Goal: Information Seeking & Learning: Learn about a topic

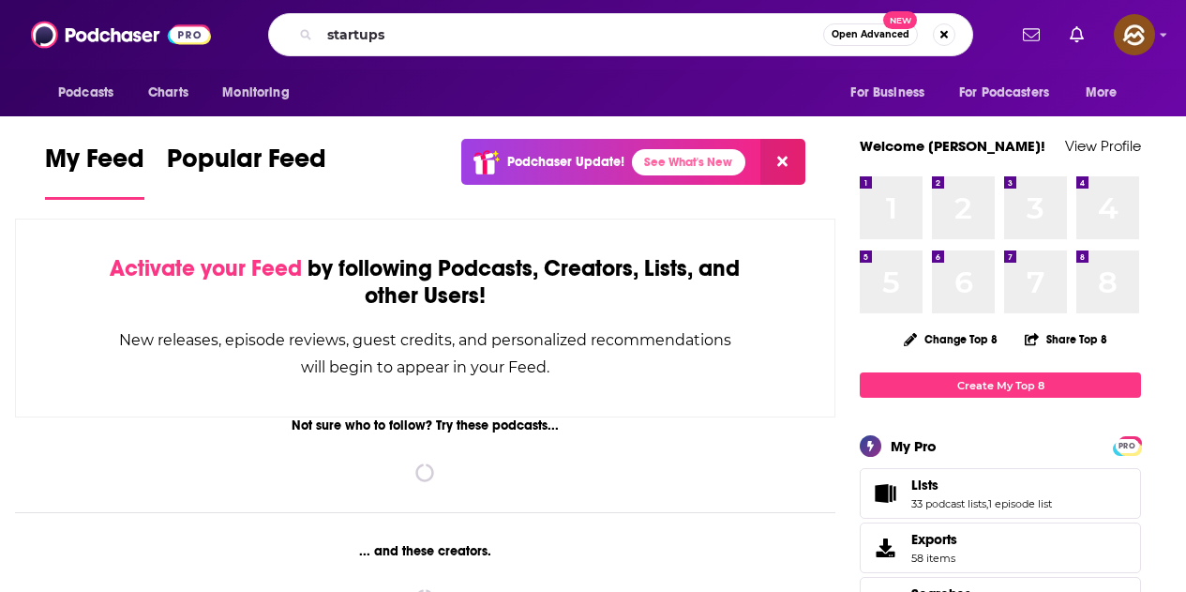
type input "startups"
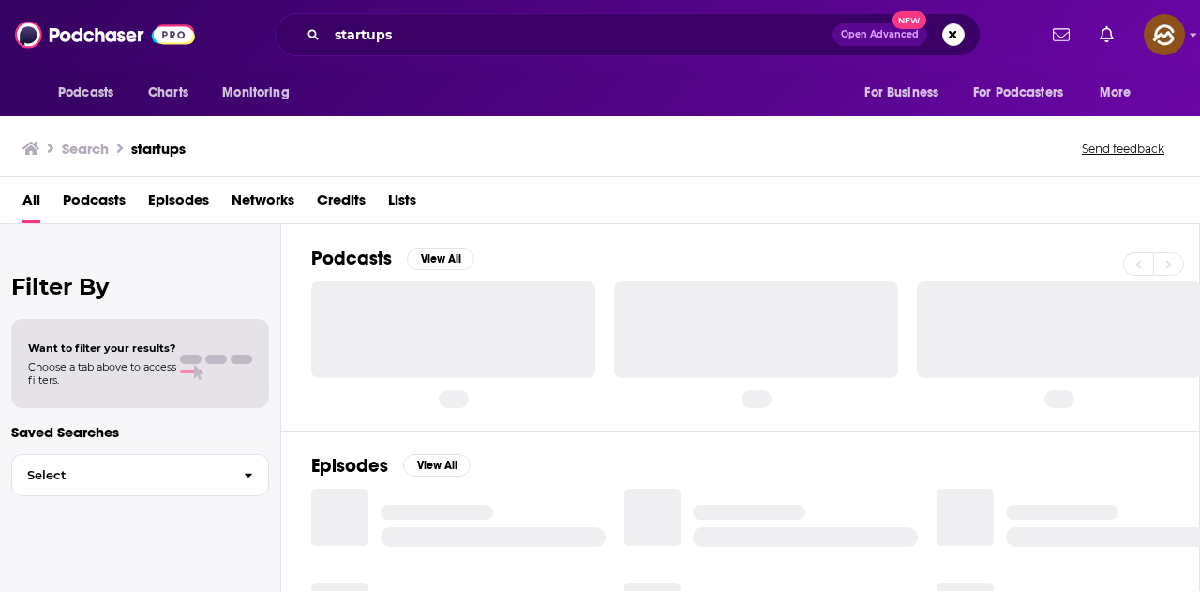
click at [180, 200] on span "Episodes" at bounding box center [178, 204] width 61 height 38
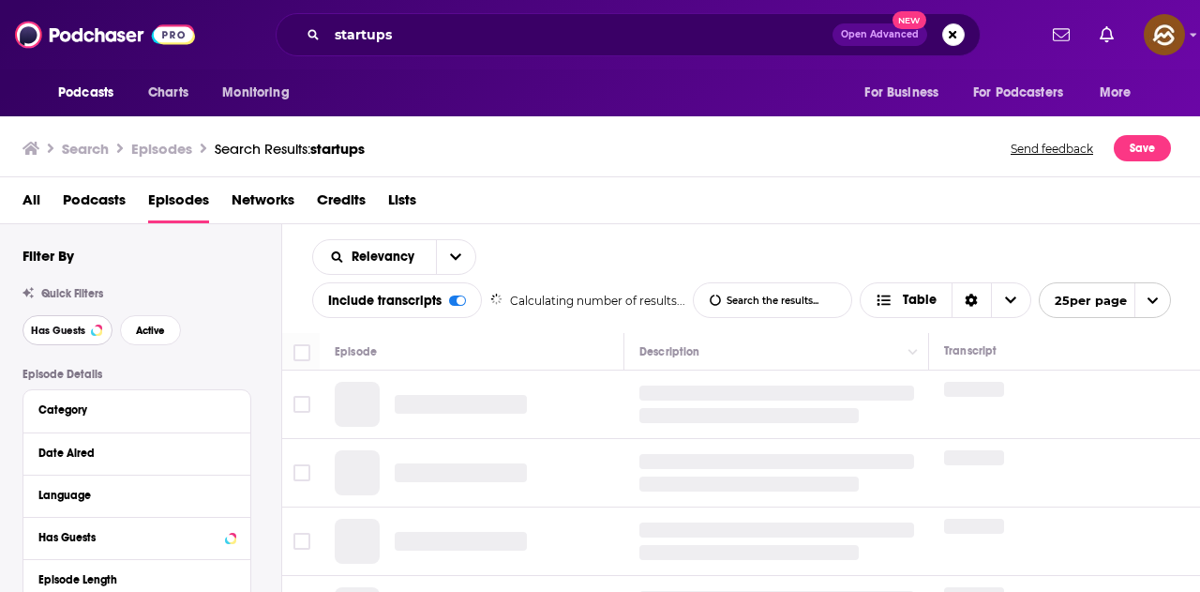
click at [52, 330] on span "Has Guests" at bounding box center [58, 330] width 54 height 10
click at [169, 324] on button "Active" at bounding box center [150, 330] width 61 height 30
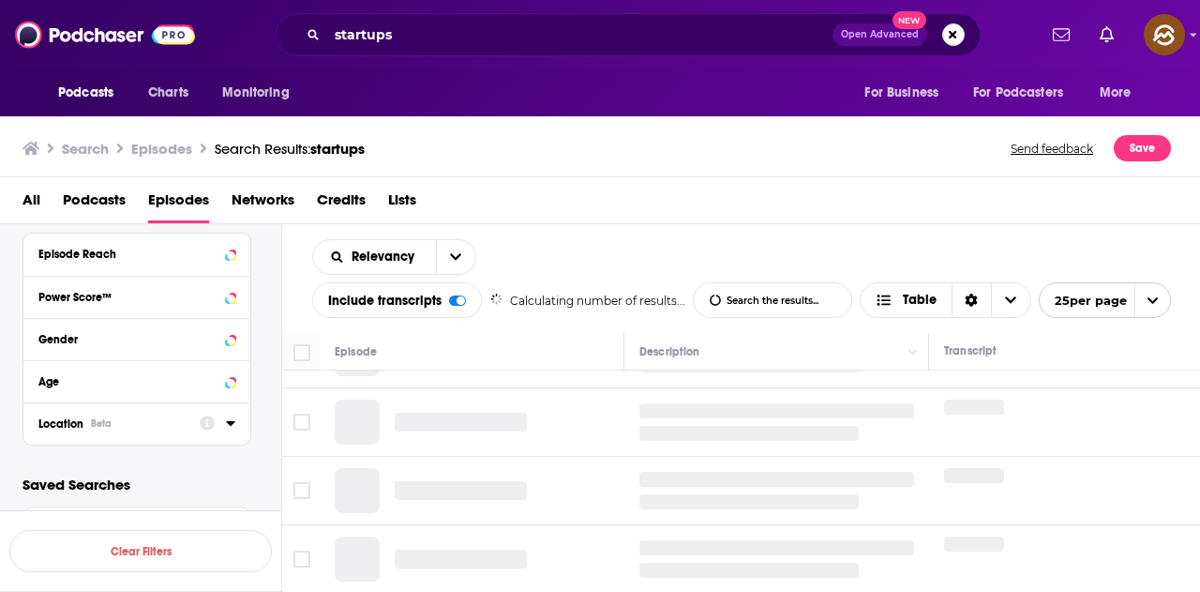
scroll to position [505, 0]
click at [202, 418] on icon at bounding box center [207, 422] width 15 height 15
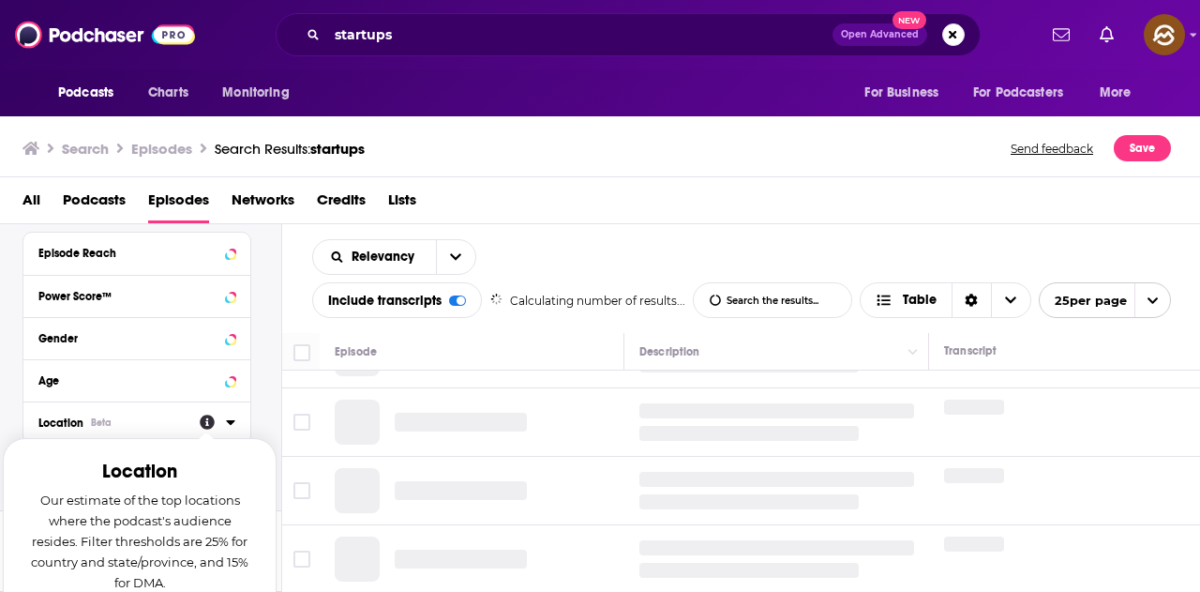
click at [226, 422] on icon at bounding box center [230, 422] width 9 height 15
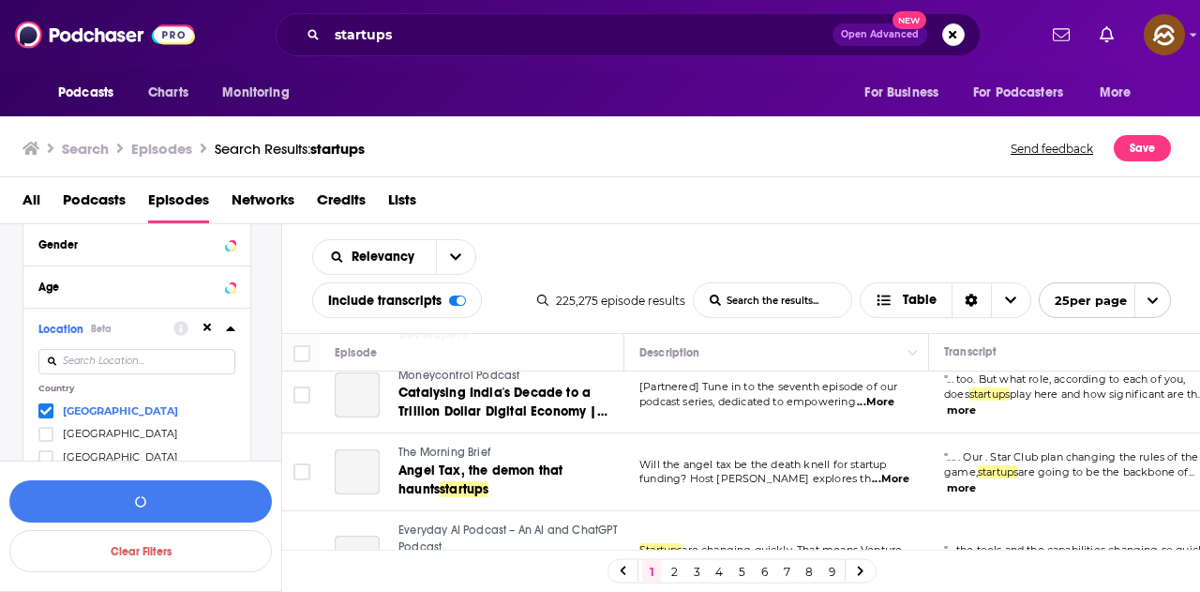
scroll to position [0, 0]
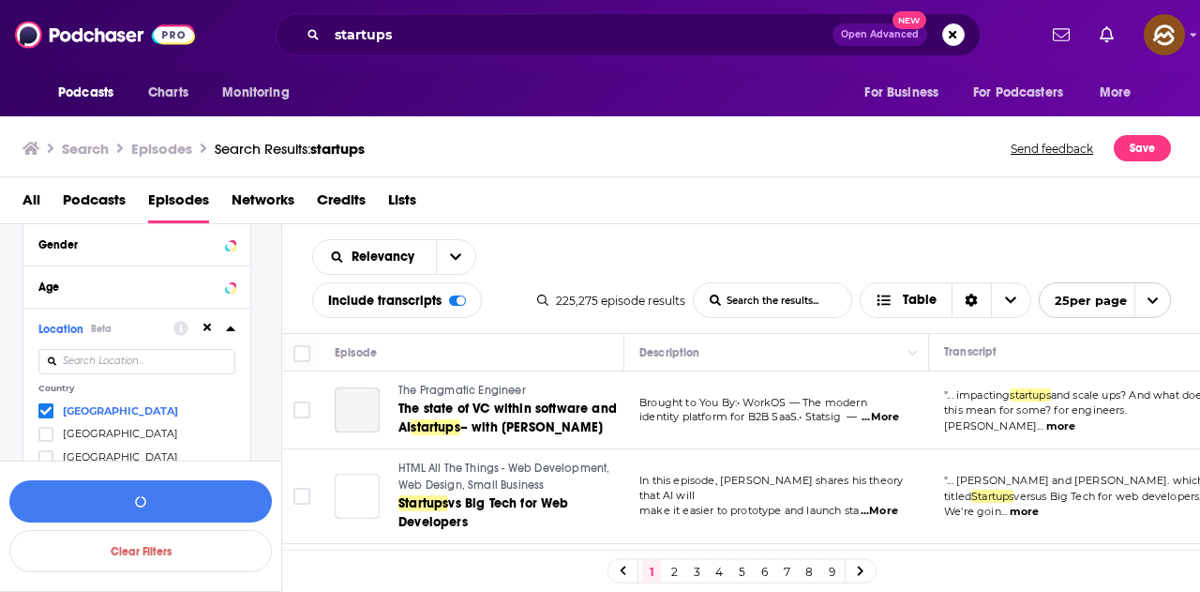
click at [672, 151] on div "Search Episodes Search Results: startups Send feedback Save" at bounding box center [597, 148] width 1149 height 26
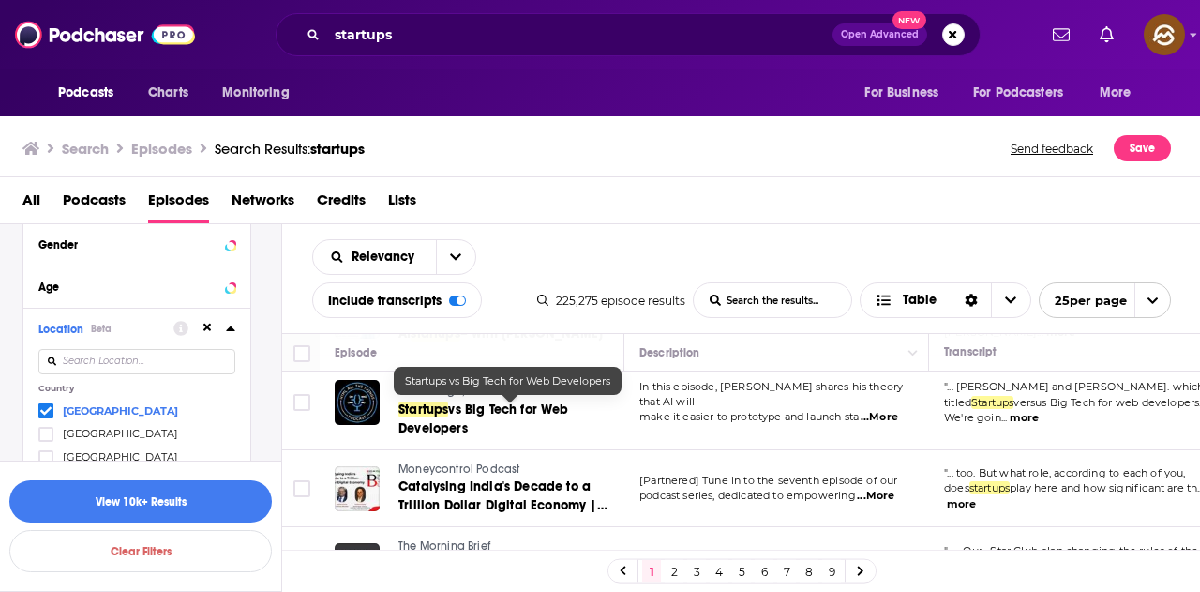
click at [435, 412] on span "Startups" at bounding box center [424, 409] width 50 height 16
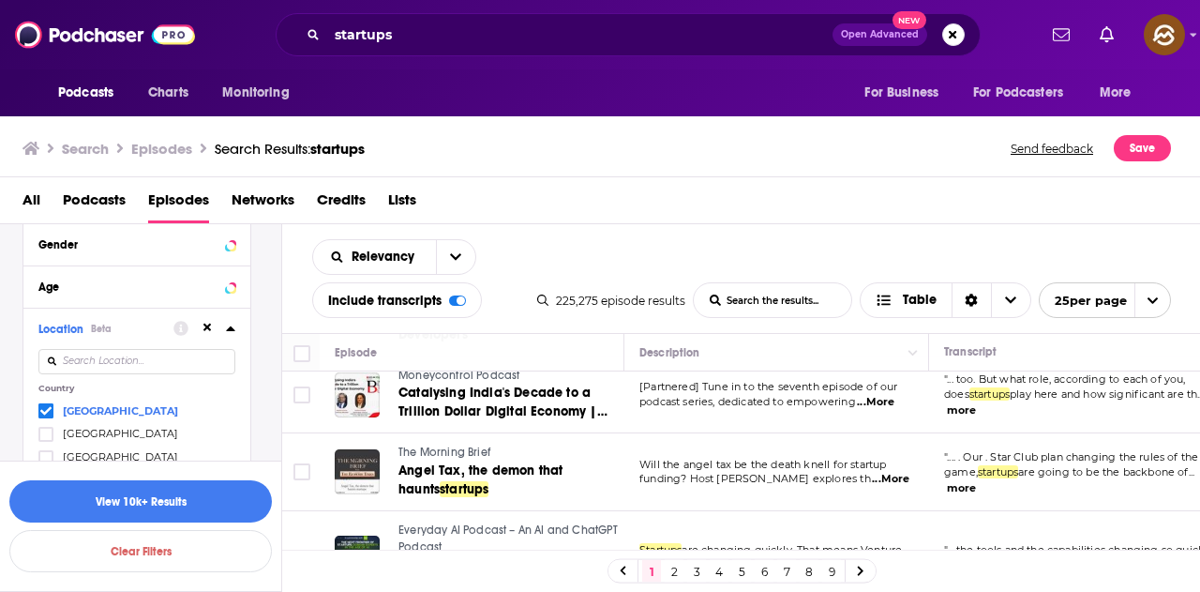
scroll to position [281, 0]
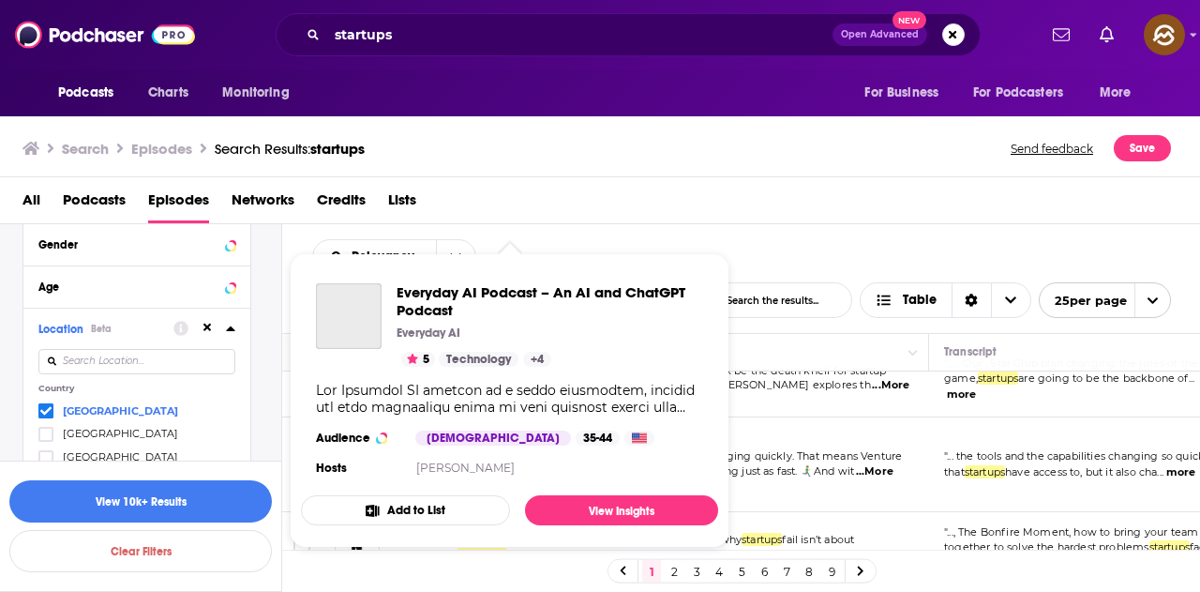
drag, startPoint x: 587, startPoint y: 456, endPoint x: 565, endPoint y: 479, distance: 31.9
click at [565, 479] on div "Everyday AI Podcast – An AI and ChatGPT Podcast Everyday AI 5 Technology + 4 Au…" at bounding box center [509, 381] width 417 height 227
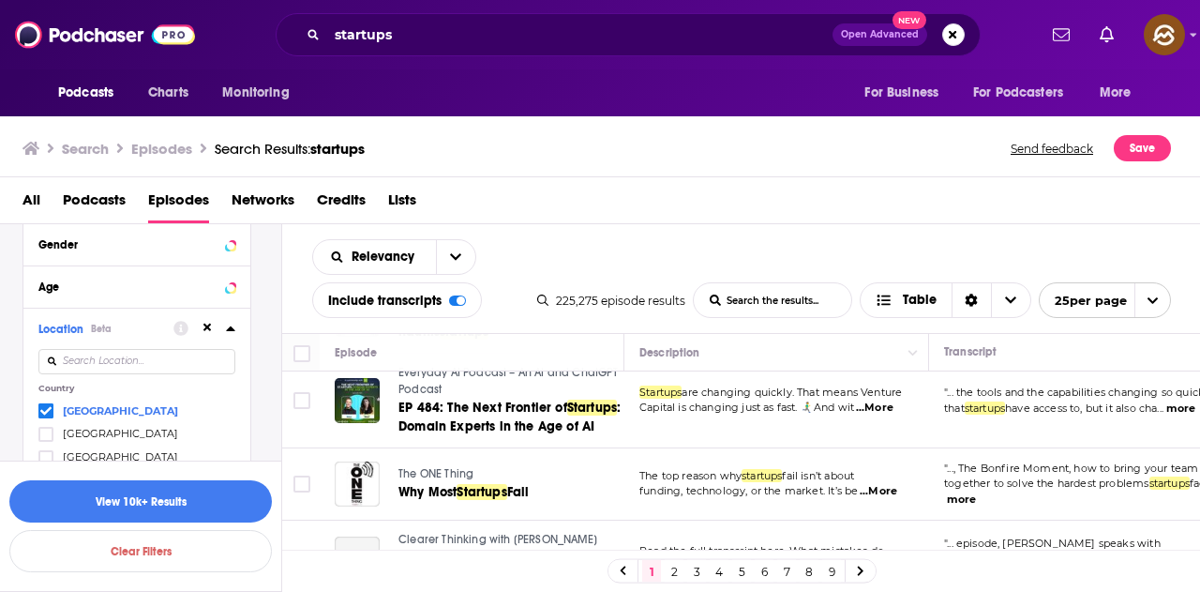
scroll to position [375, 0]
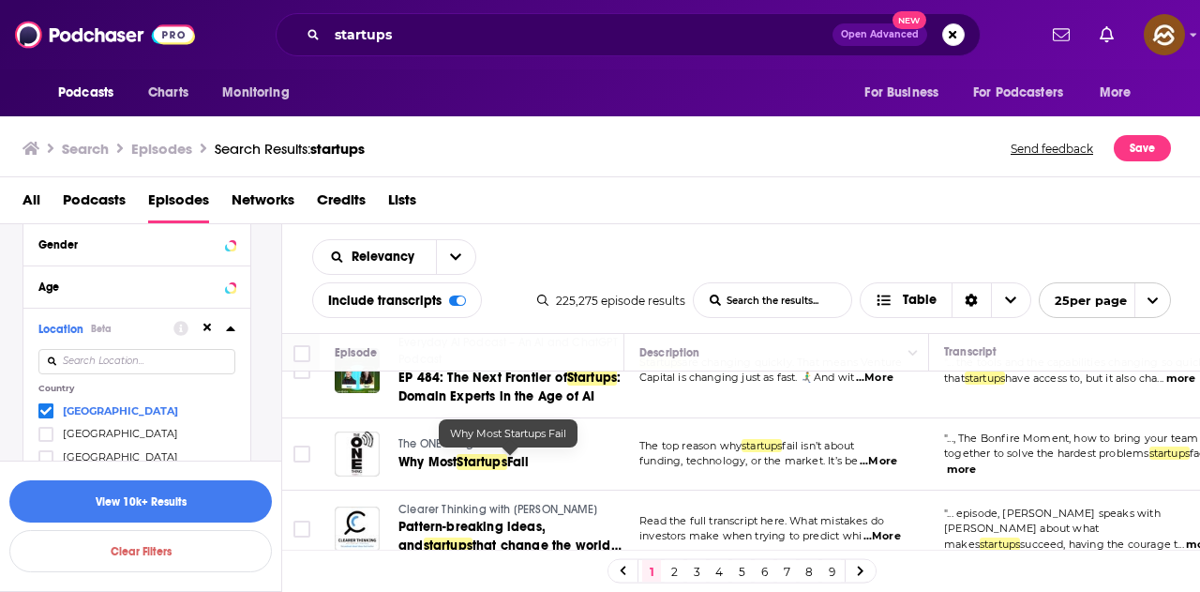
click at [472, 458] on span "Startups" at bounding box center [482, 462] width 50 height 16
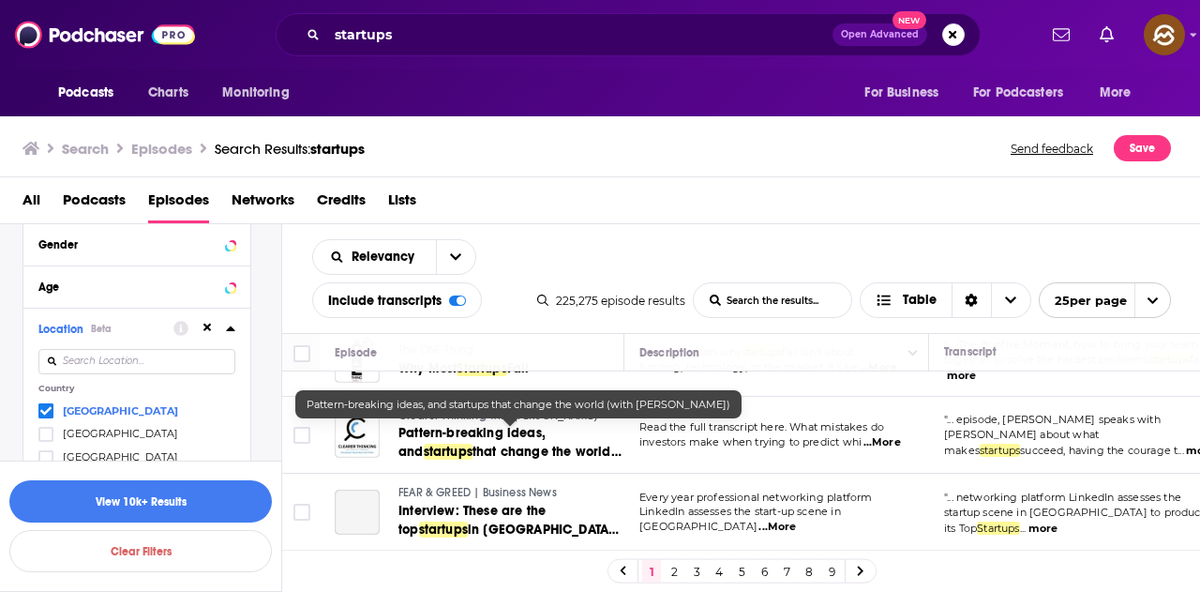
click at [578, 445] on span "that change the world (with Mike Maples)" at bounding box center [510, 461] width 223 height 35
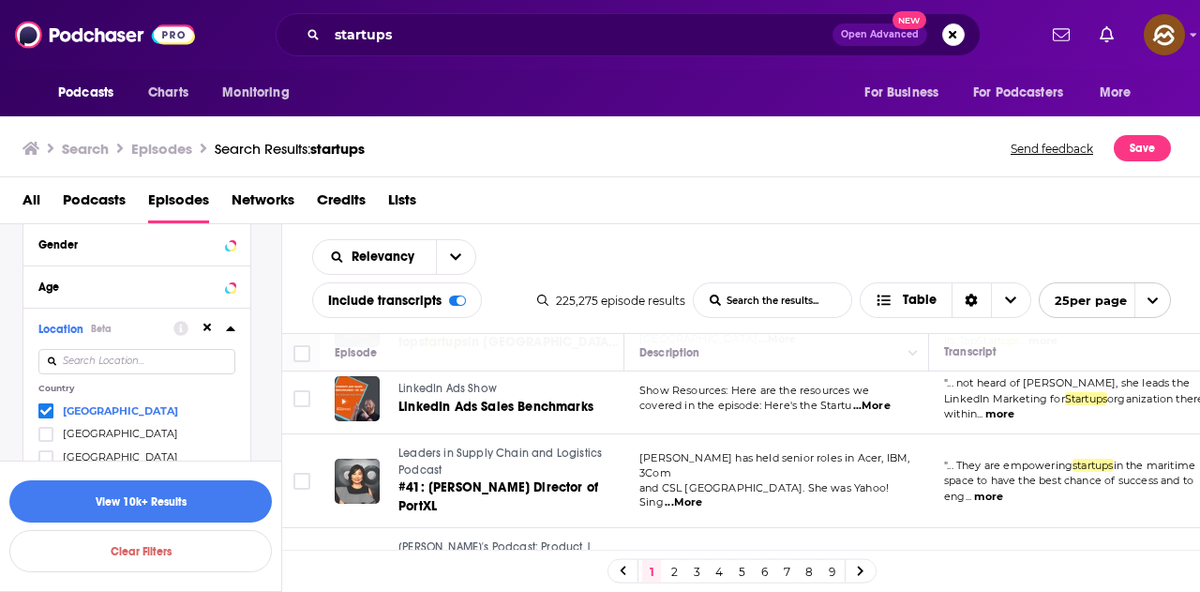
scroll to position [750, 0]
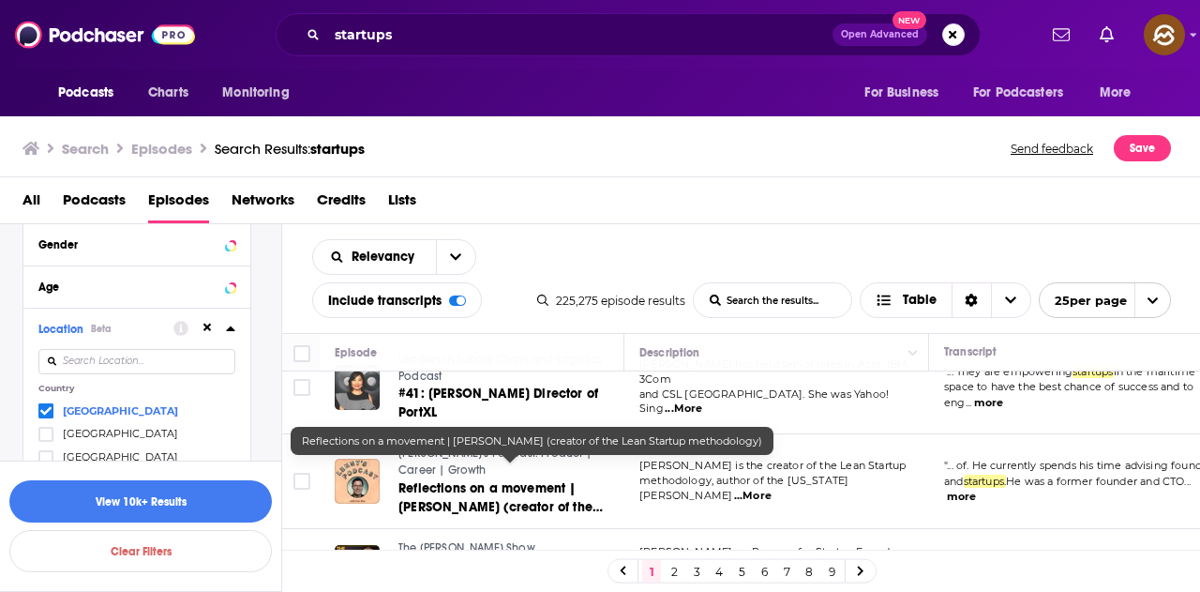
click at [554, 480] on span "Reflections on a movement | Eric Ries (creator of the Lean Startup methodology)" at bounding box center [501, 506] width 204 height 53
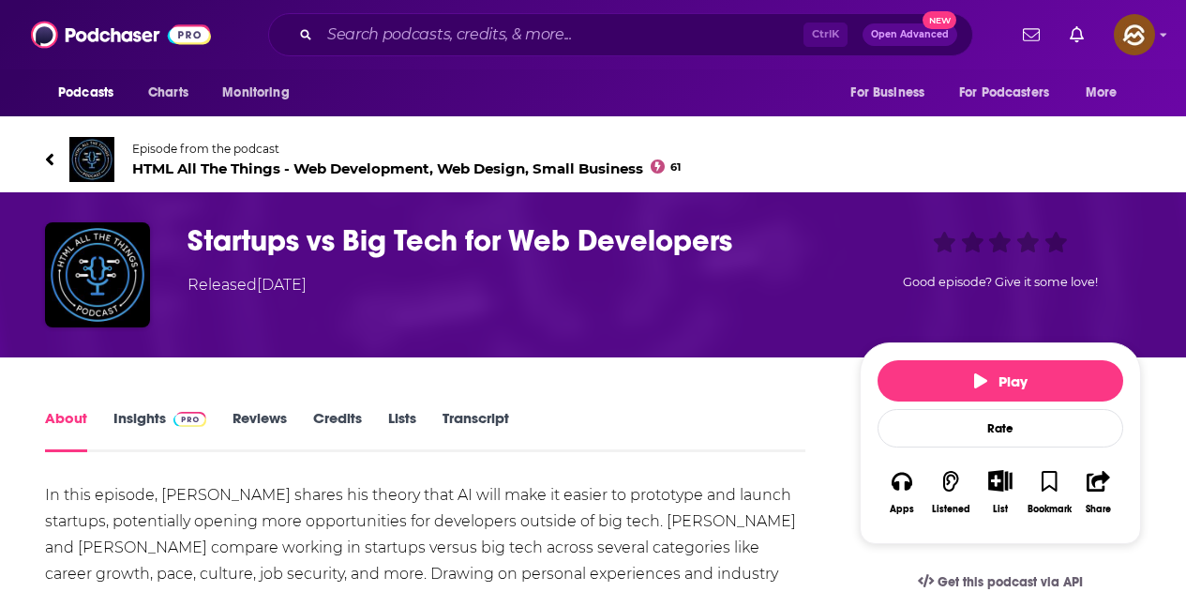
scroll to position [188, 0]
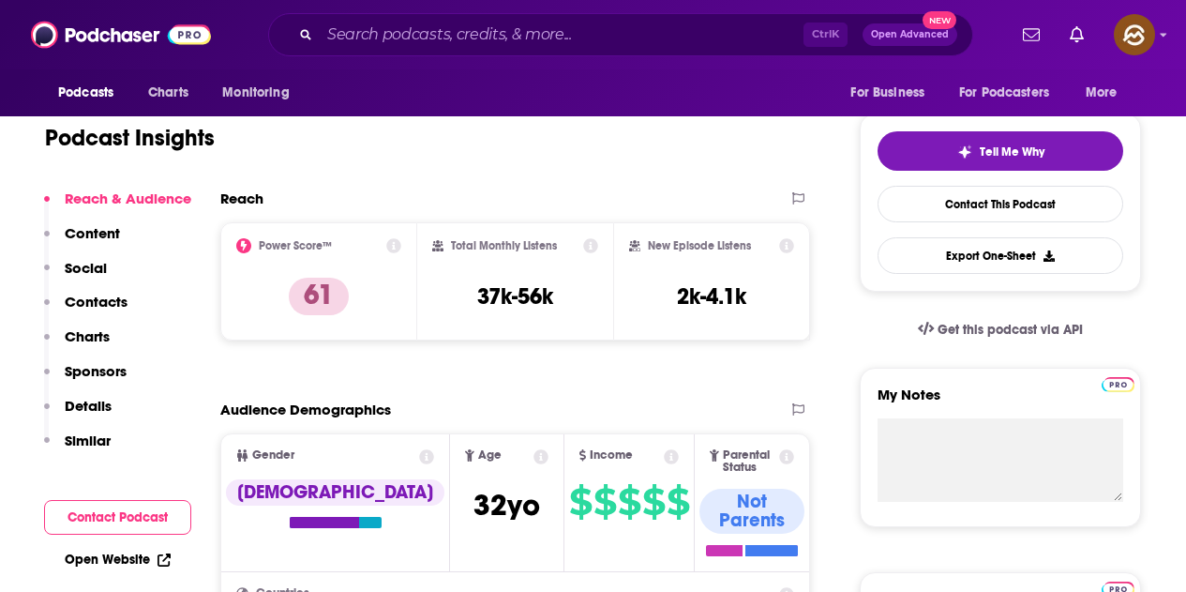
scroll to position [94, 0]
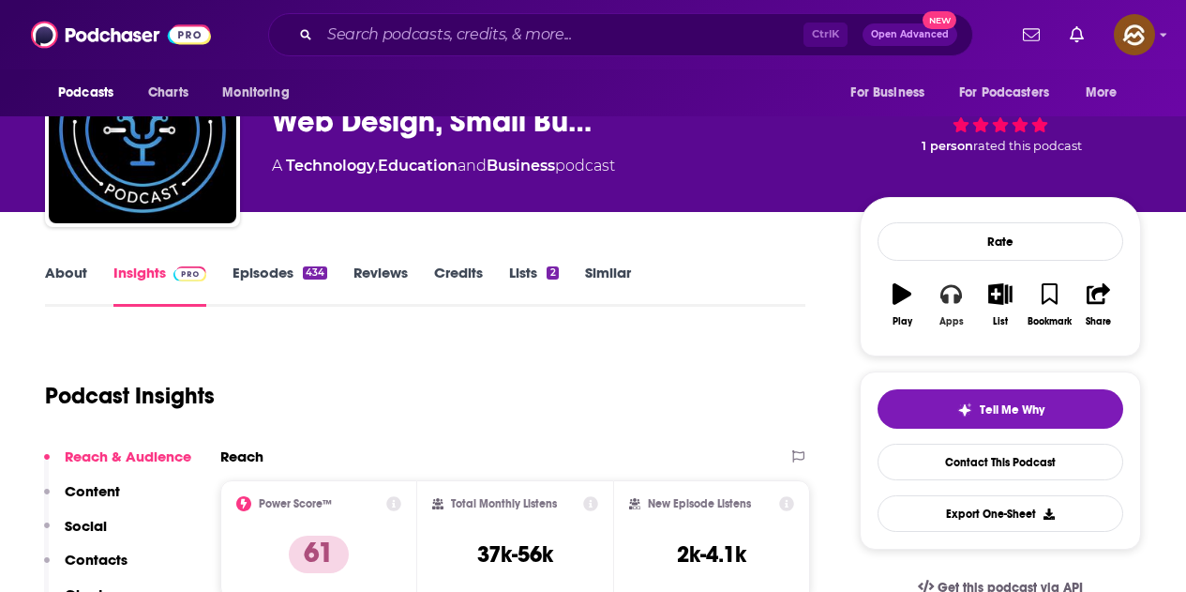
click at [949, 303] on icon "button" at bounding box center [951, 293] width 21 height 21
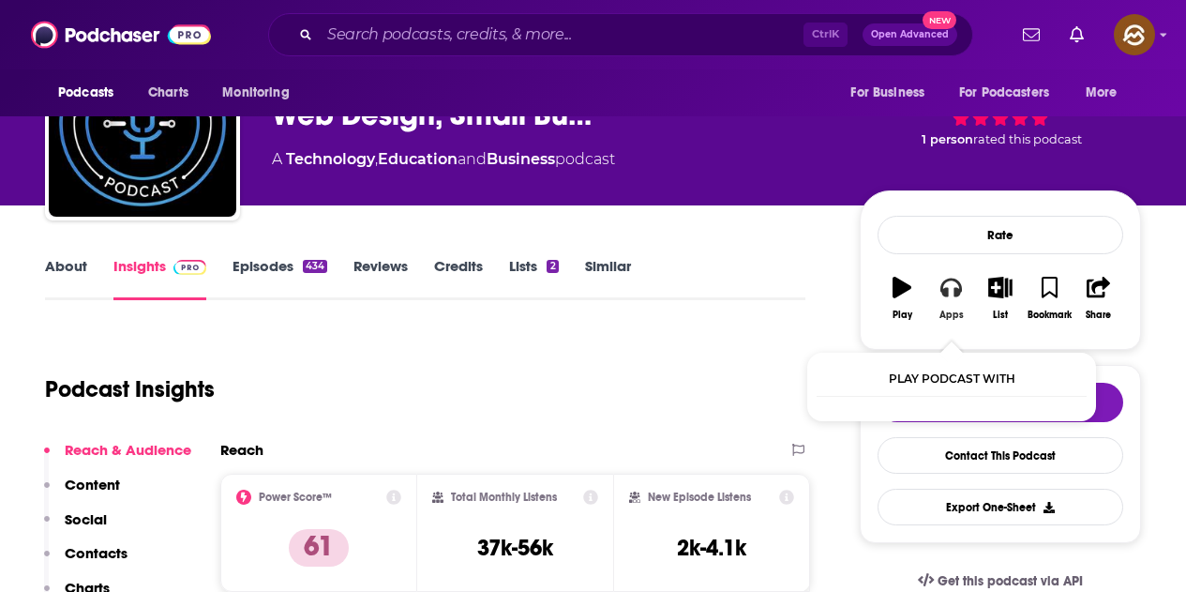
scroll to position [188, 0]
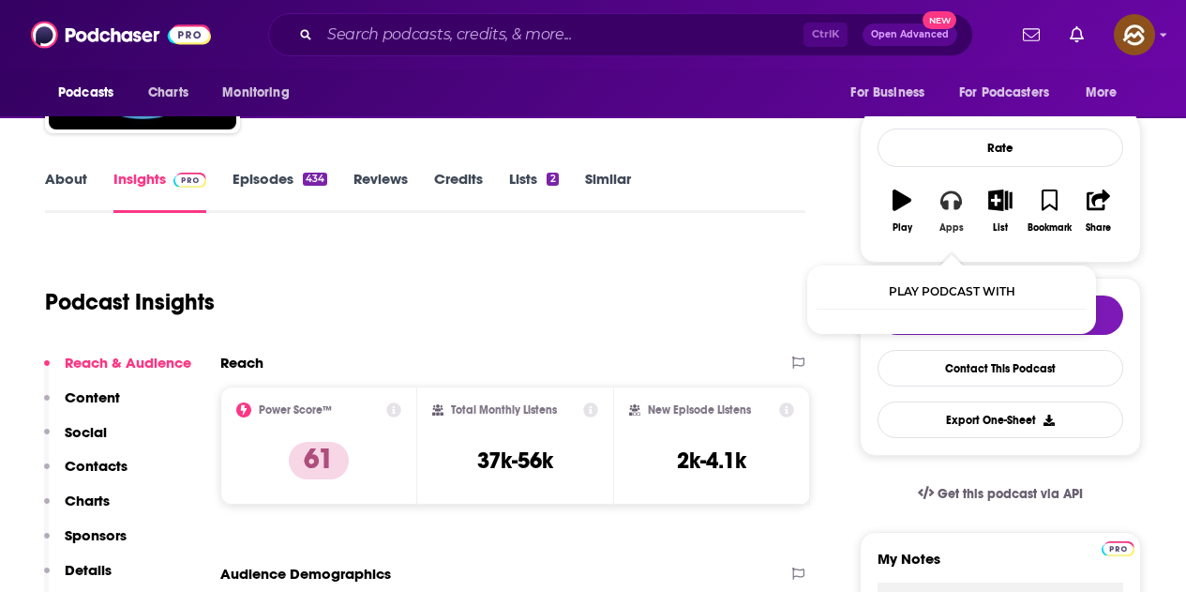
click at [953, 207] on icon "button" at bounding box center [951, 199] width 21 height 21
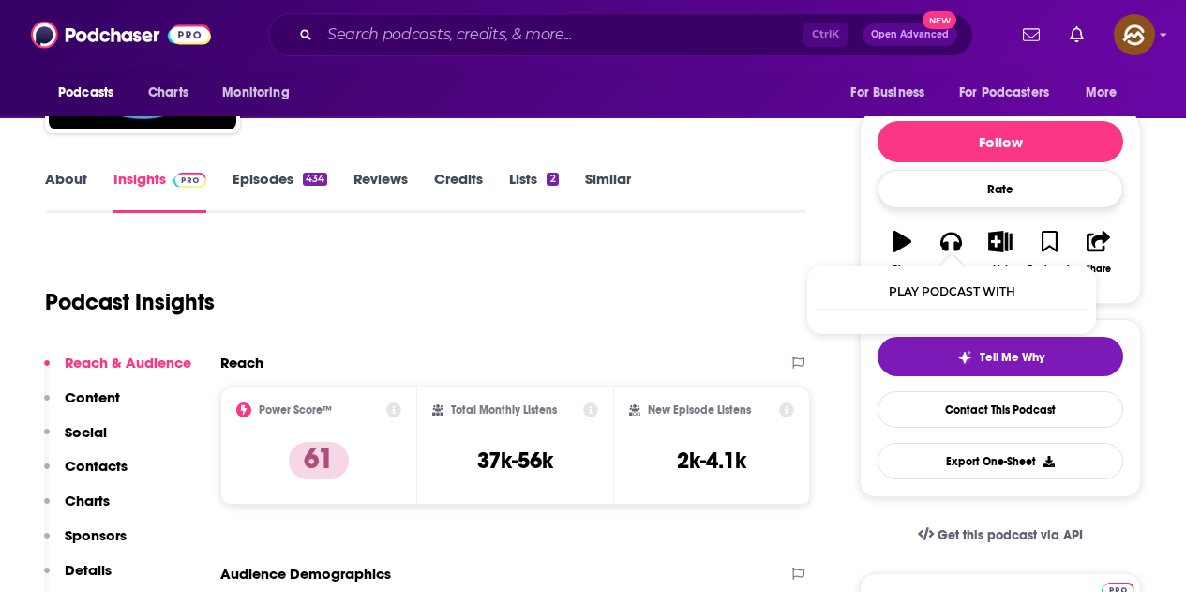
click at [955, 199] on div "Rate" at bounding box center [1001, 189] width 246 height 38
click at [954, 253] on button "Apps" at bounding box center [951, 253] width 49 height 68
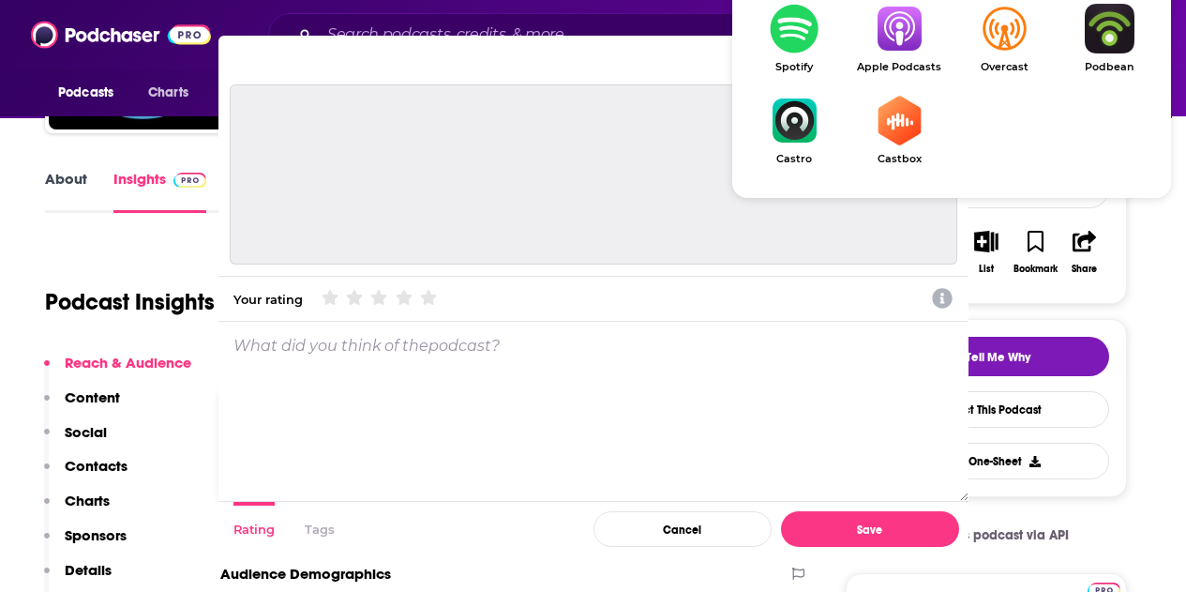
click at [964, 404] on body "Podcasts Charts Monitoring Ctrl K Open Advanced New For Business For Podcasters…" at bounding box center [586, 108] width 1172 height 592
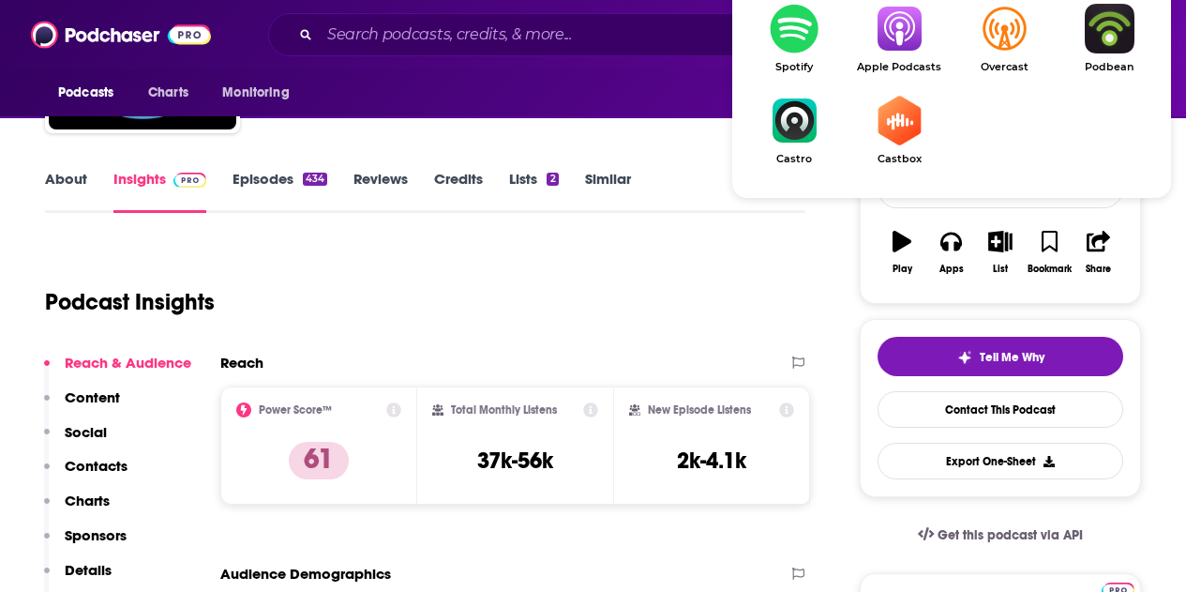
click at [910, 33] on img "Show Listen On dropdown" at bounding box center [899, 29] width 105 height 50
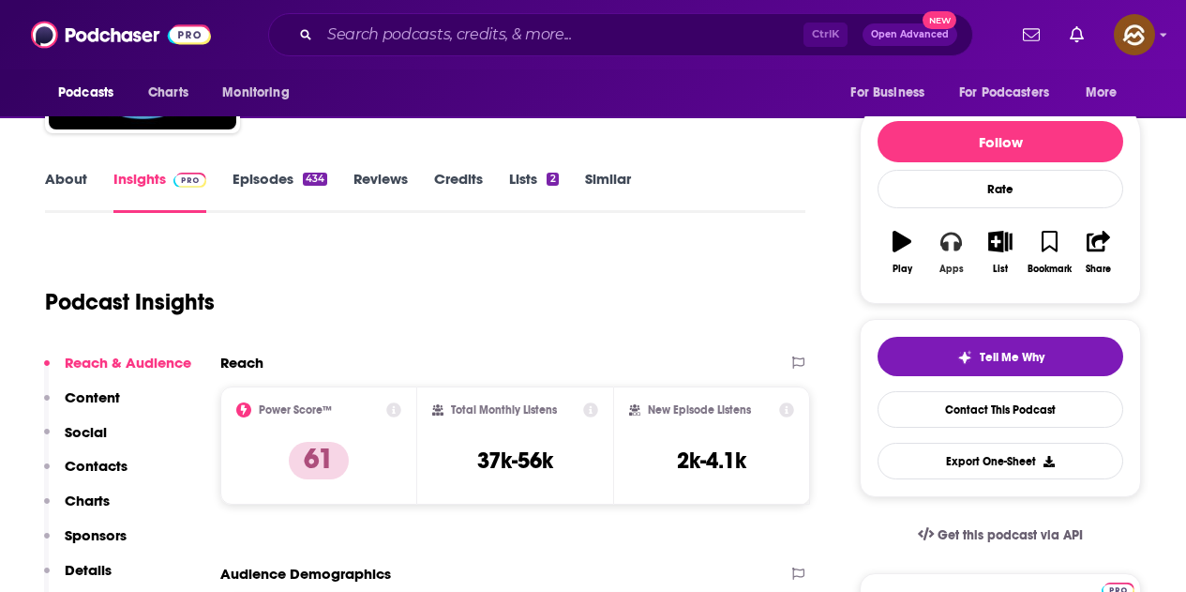
click at [952, 267] on div "Apps" at bounding box center [952, 269] width 24 height 11
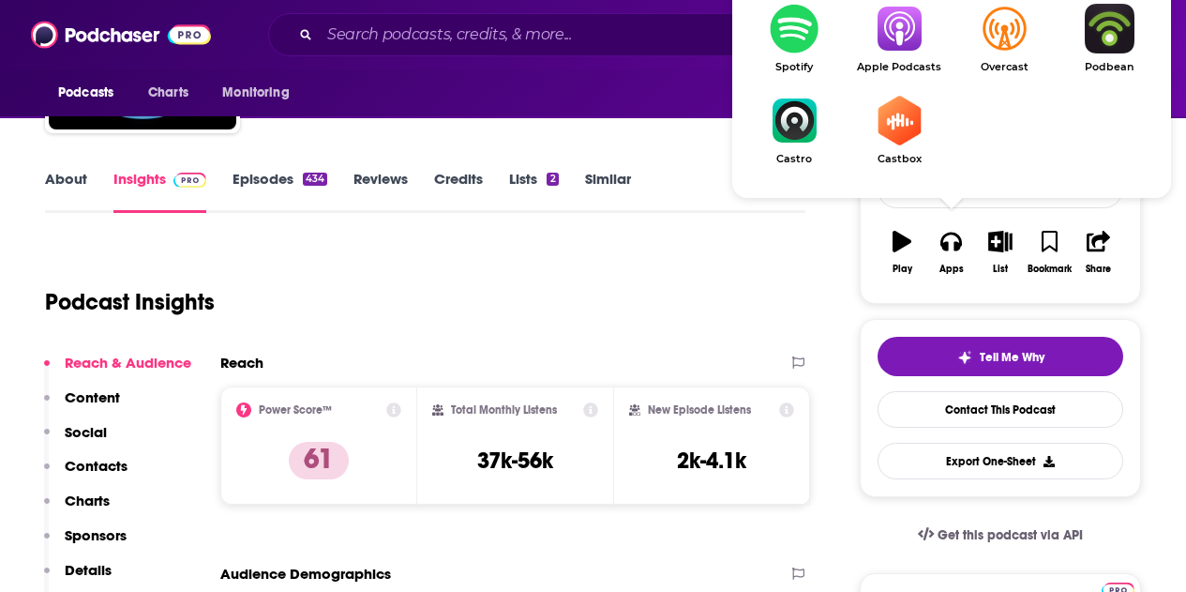
click at [923, 40] on img "Show Listen On dropdown" at bounding box center [899, 29] width 105 height 50
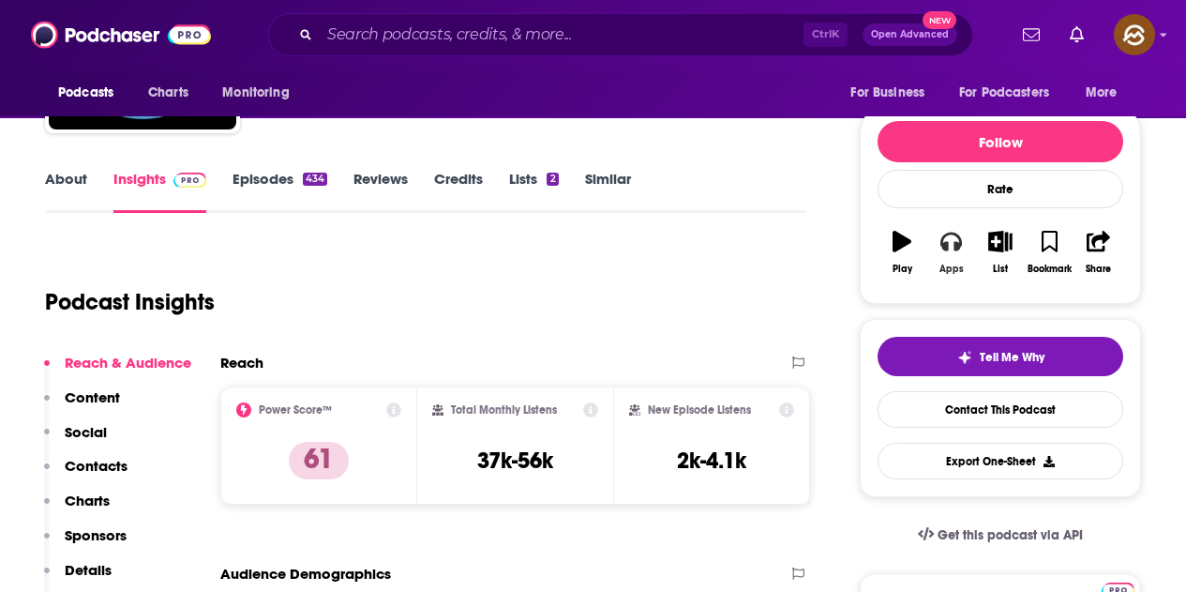
click at [961, 240] on button "Apps" at bounding box center [951, 253] width 49 height 68
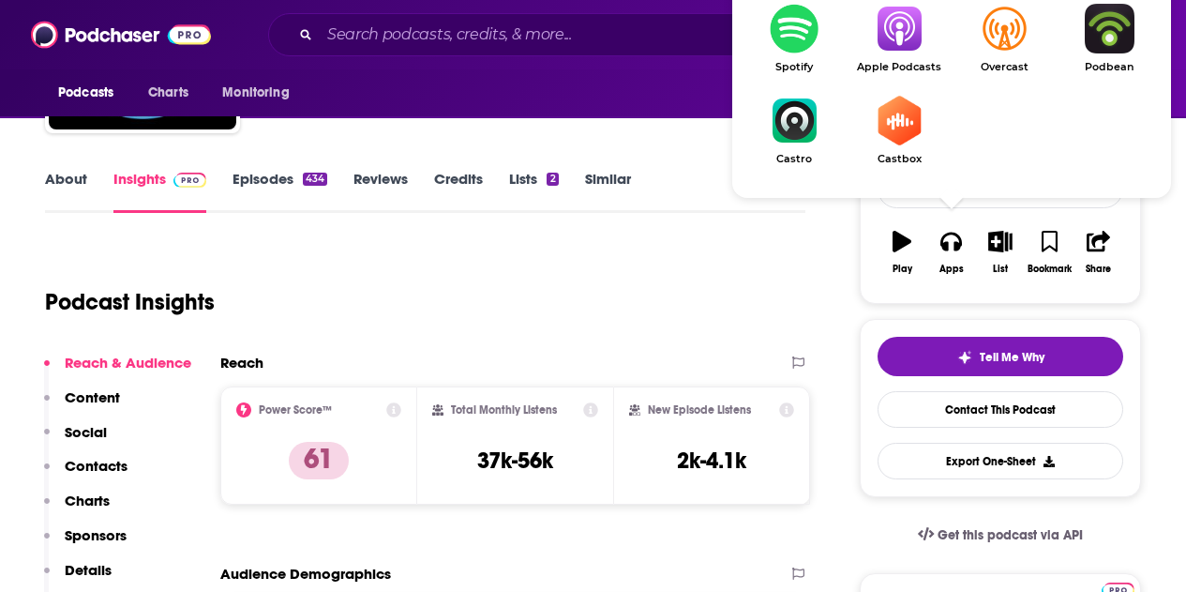
click at [902, 49] on img "Show Listen On dropdown" at bounding box center [899, 29] width 105 height 50
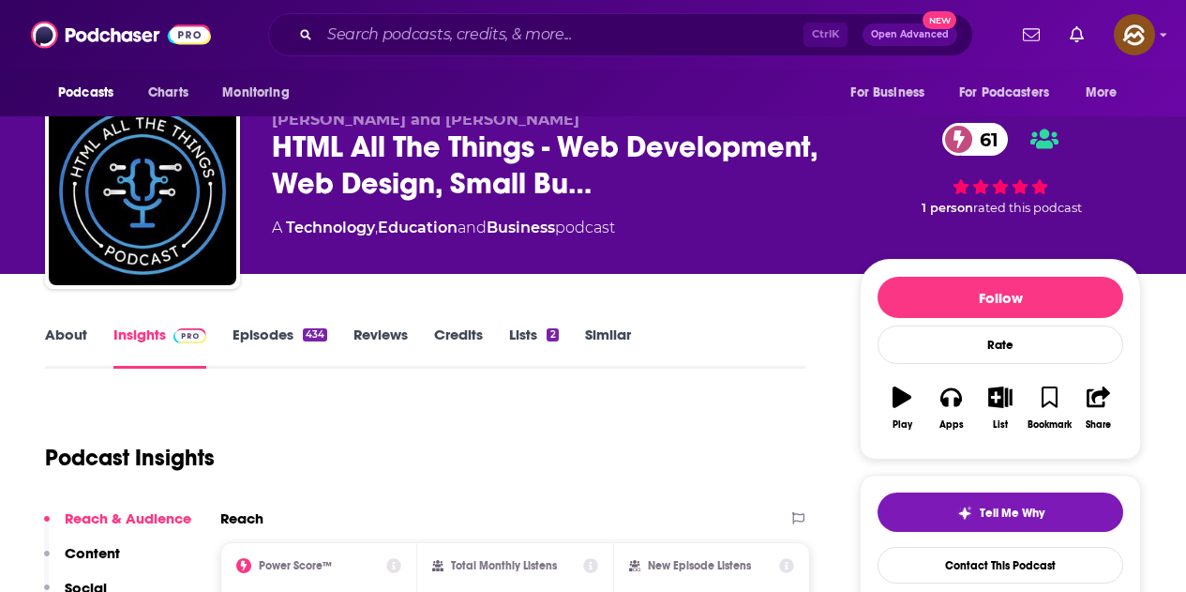
scroll to position [0, 0]
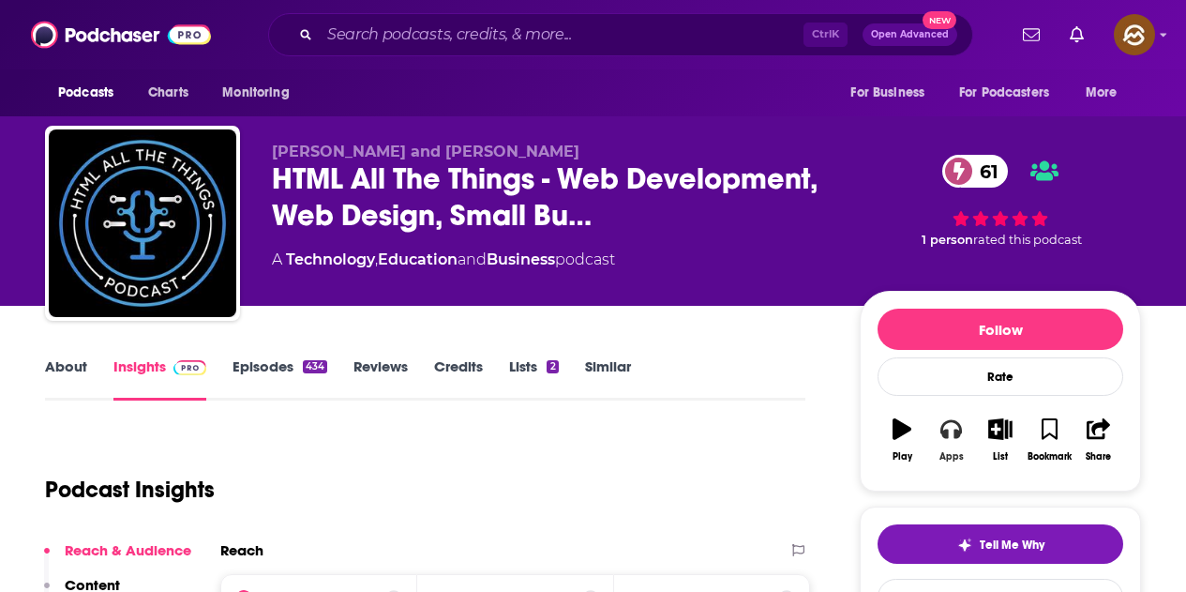
click at [952, 451] on div "Apps" at bounding box center [952, 456] width 24 height 11
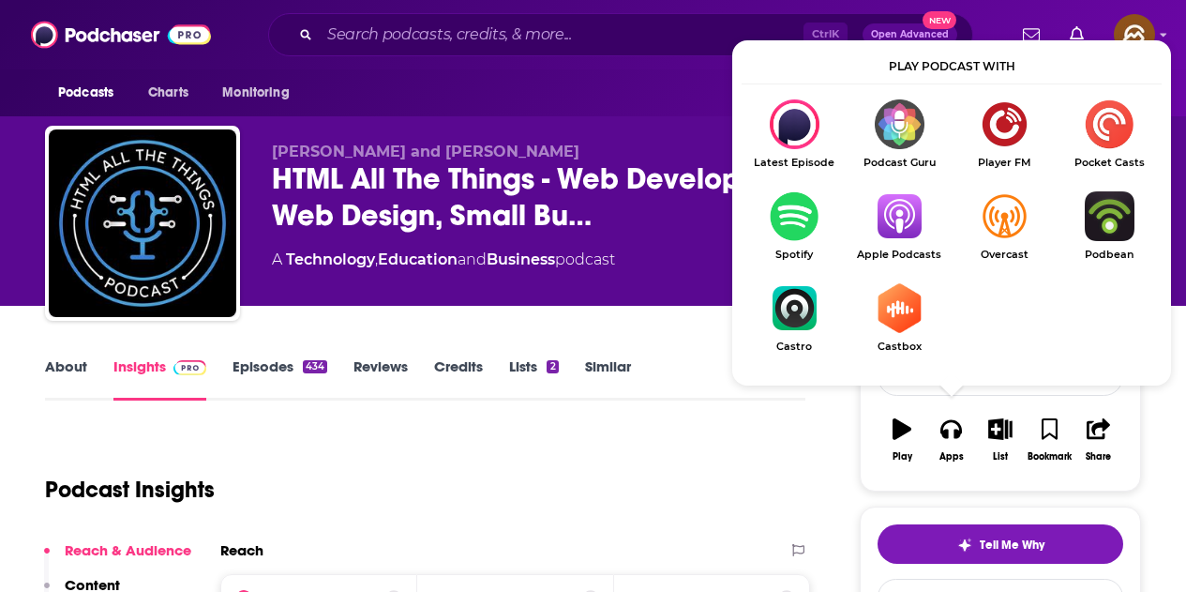
click at [884, 215] on img "Show Listen On dropdown" at bounding box center [899, 216] width 105 height 50
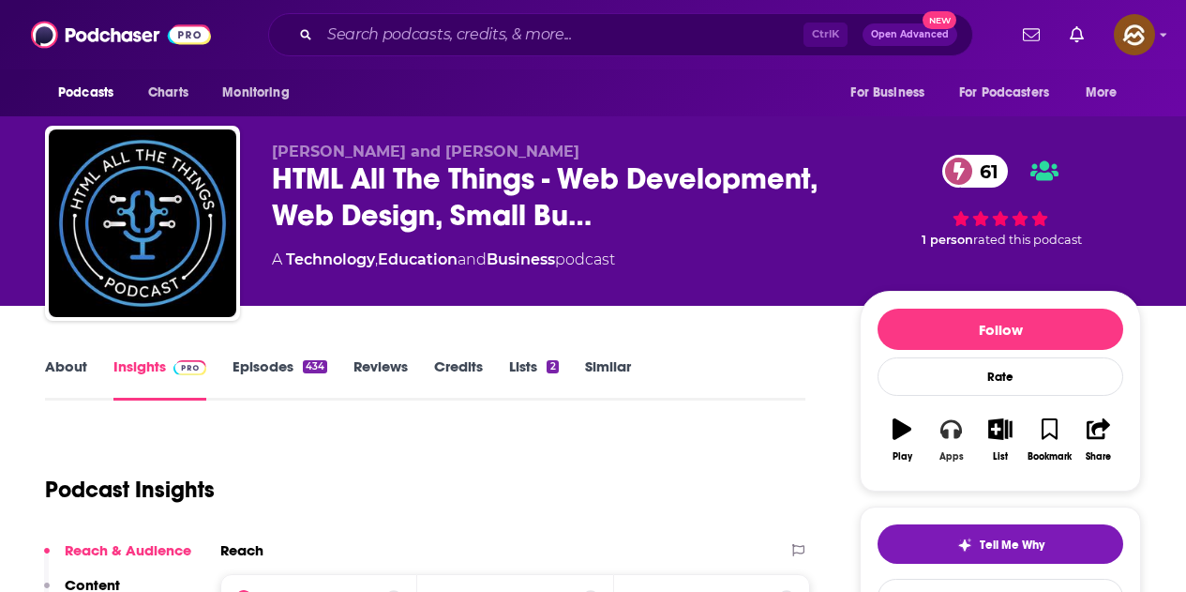
click at [950, 455] on div "Apps" at bounding box center [952, 456] width 24 height 11
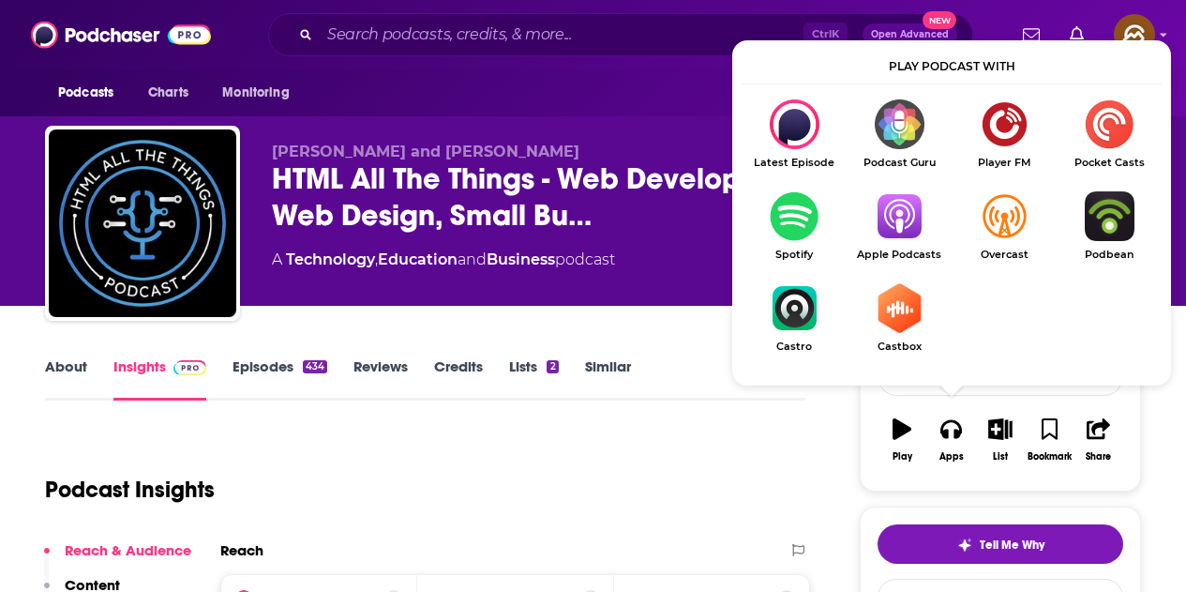
click at [904, 216] on img "Show Listen On dropdown" at bounding box center [899, 216] width 105 height 50
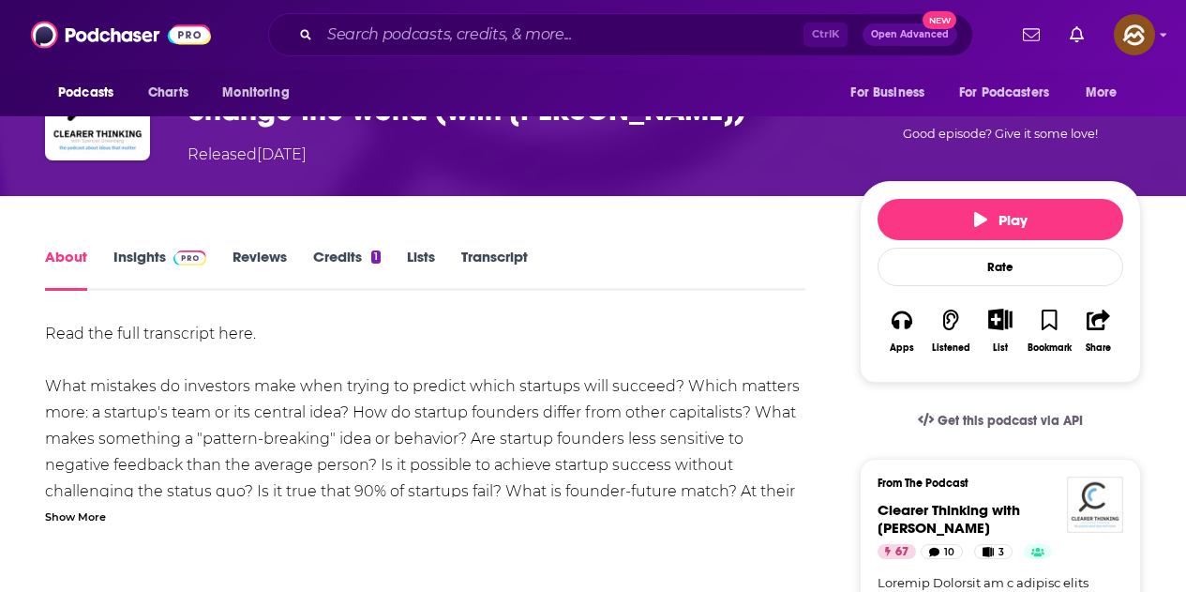
scroll to position [281, 0]
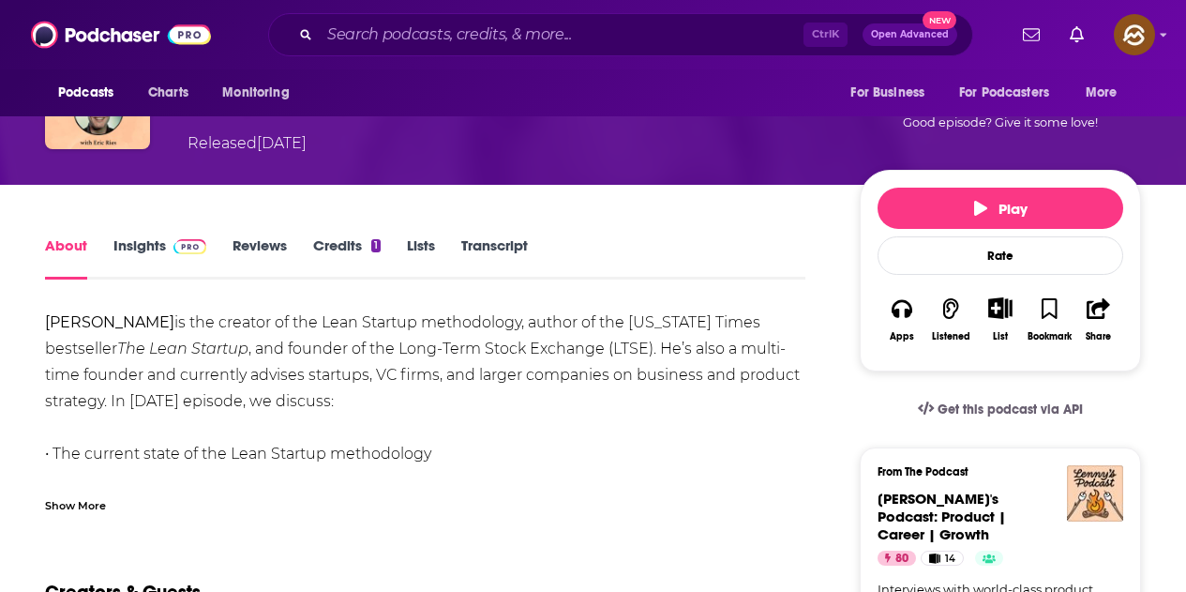
scroll to position [281, 0]
